Goal: Browse casually: Explore the website without a specific task or goal

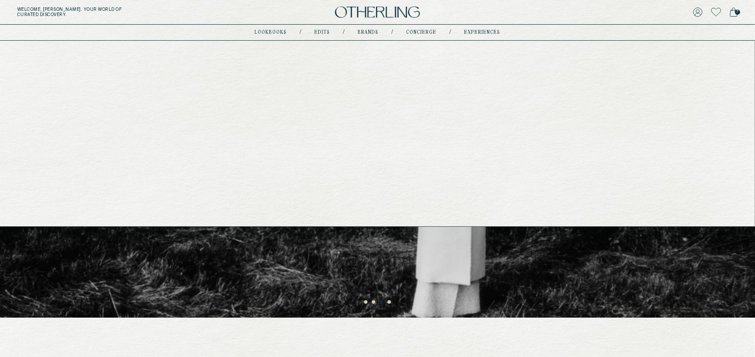
click at [320, 31] on link "Edits" at bounding box center [323, 32] width 16 height 4
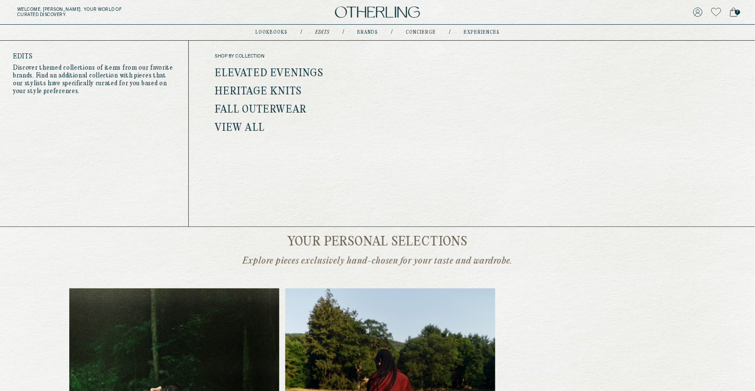
click at [325, 31] on link "Edits" at bounding box center [322, 32] width 14 height 4
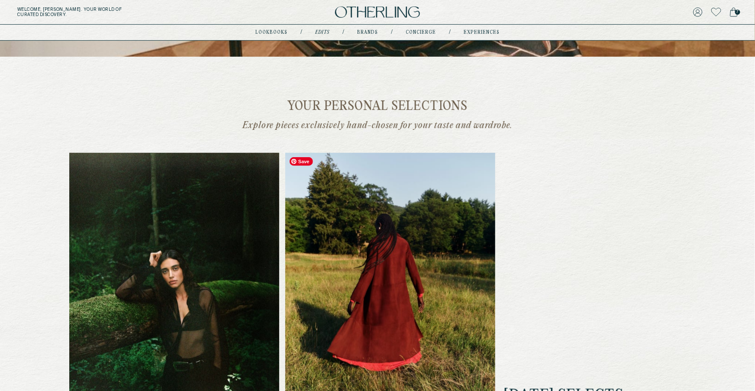
scroll to position [125, 0]
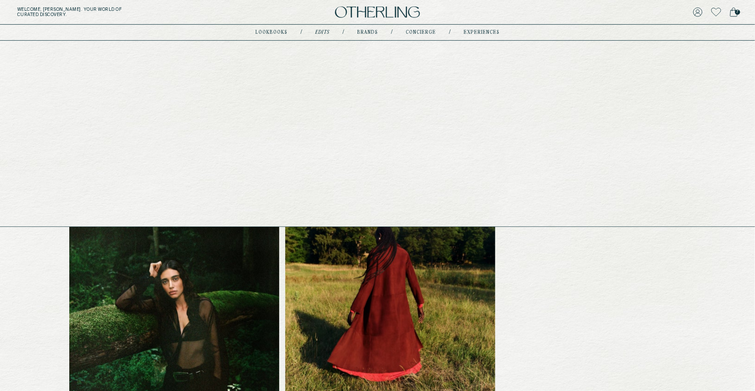
click at [279, 31] on link "lookbooks" at bounding box center [272, 32] width 32 height 4
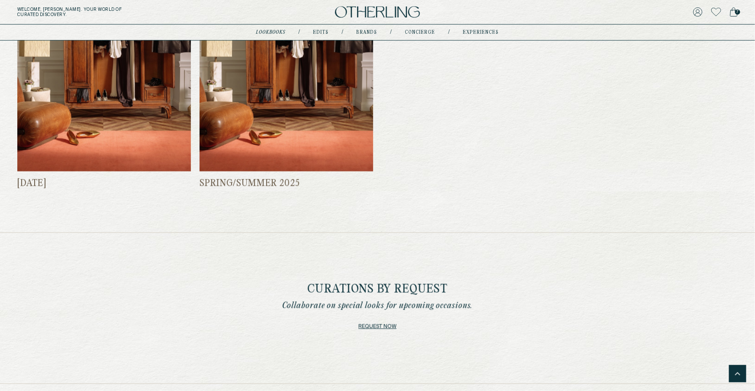
scroll to position [591, 0]
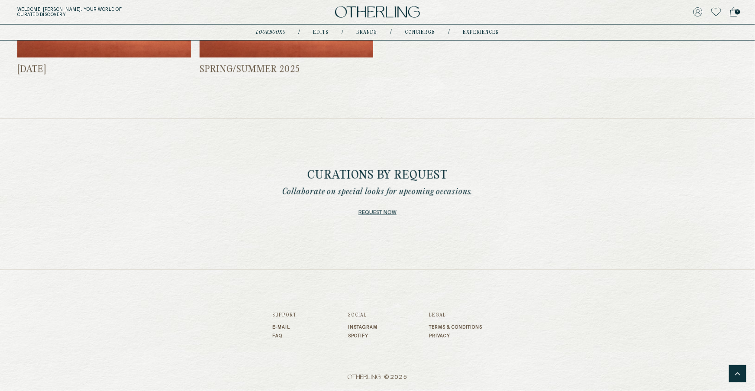
click at [385, 213] on link "Request now" at bounding box center [378, 213] width 38 height 12
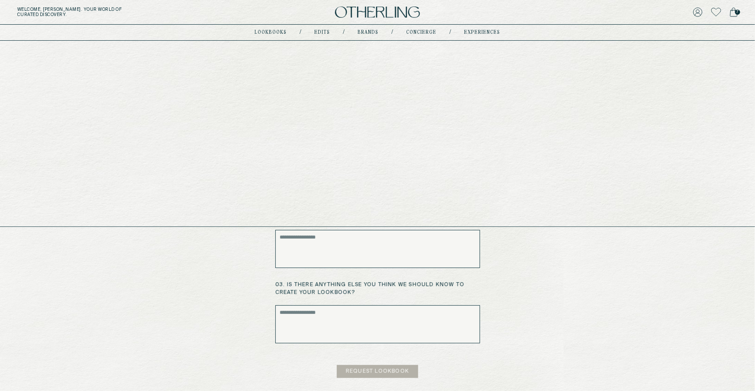
click at [425, 31] on link "concierge" at bounding box center [422, 32] width 30 height 4
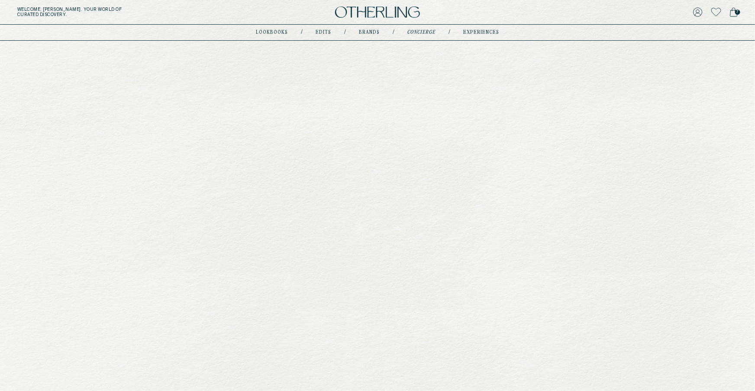
type input "********"
type input "**********"
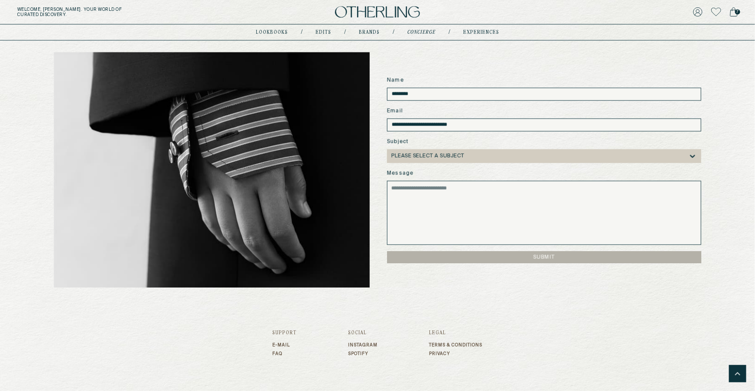
scroll to position [696, 0]
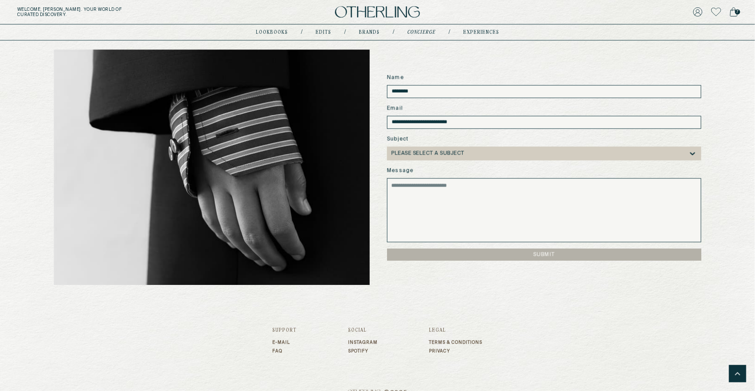
click at [483, 31] on link "experiences" at bounding box center [481, 32] width 36 height 4
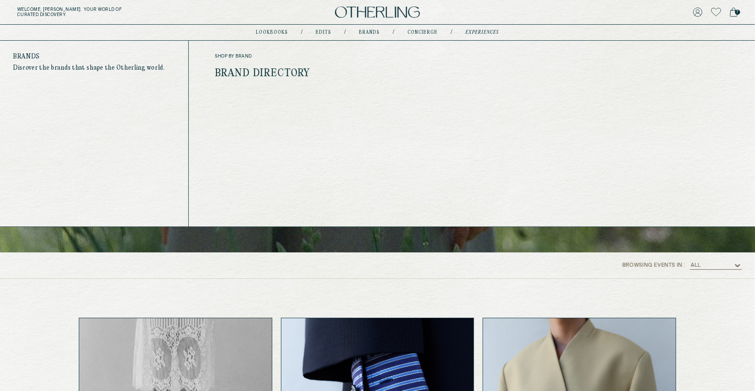
click at [368, 30] on link "Brands" at bounding box center [369, 32] width 21 height 4
